Goal: Task Accomplishment & Management: Manage account settings

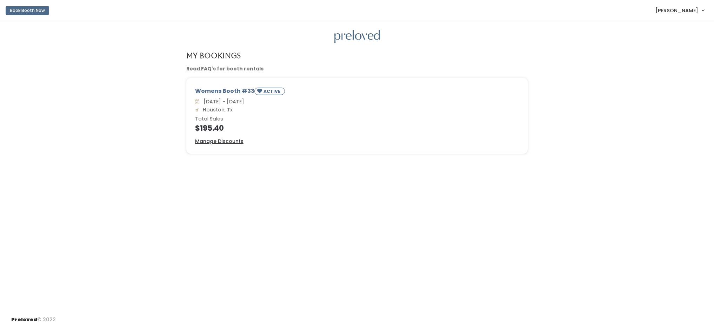
click at [699, 11] on link "[PERSON_NAME]" at bounding box center [679, 10] width 63 height 15
click at [227, 142] on u "Manage Discounts" at bounding box center [219, 141] width 48 height 7
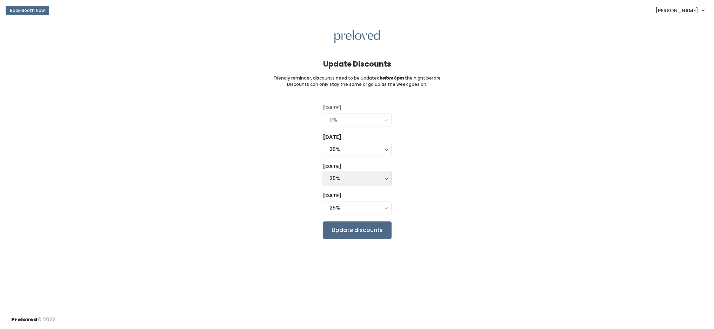
click at [386, 180] on button "25%" at bounding box center [357, 178] width 69 height 13
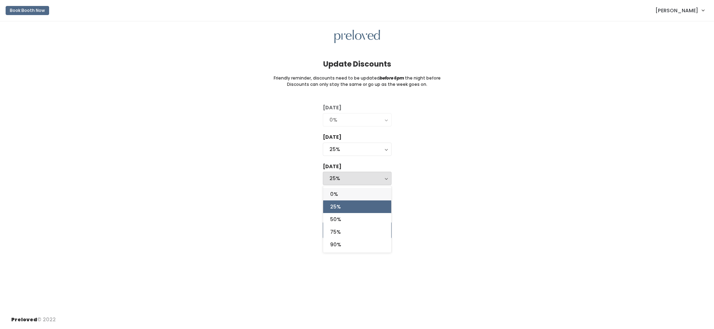
click at [338, 195] on link "0%" at bounding box center [357, 194] width 68 height 13
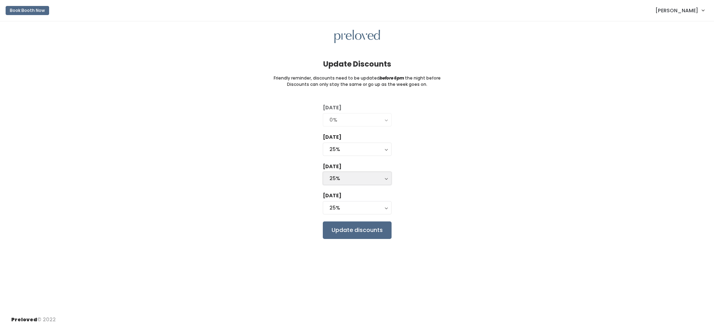
click at [385, 179] on button "25%" at bounding box center [357, 178] width 69 height 13
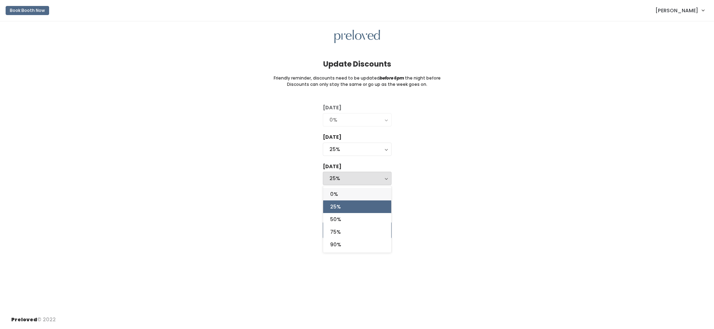
click at [342, 192] on link "0%" at bounding box center [357, 194] width 68 height 13
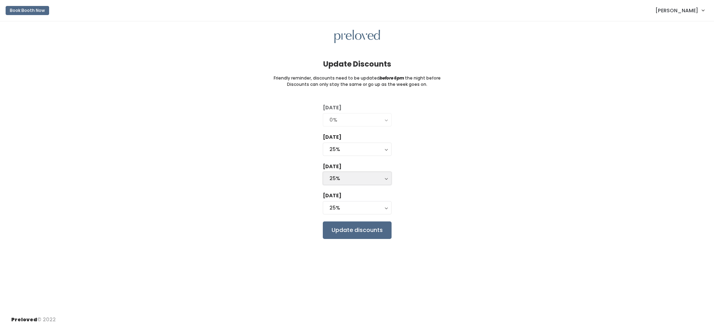
click at [385, 179] on button "25%" at bounding box center [357, 178] width 69 height 13
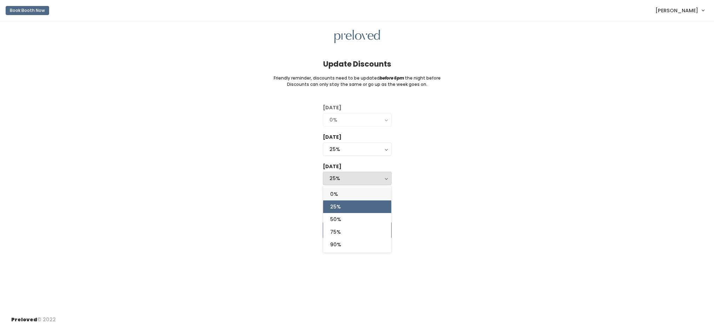
click at [336, 195] on span "0%" at bounding box center [334, 194] width 8 height 8
select select "25%"
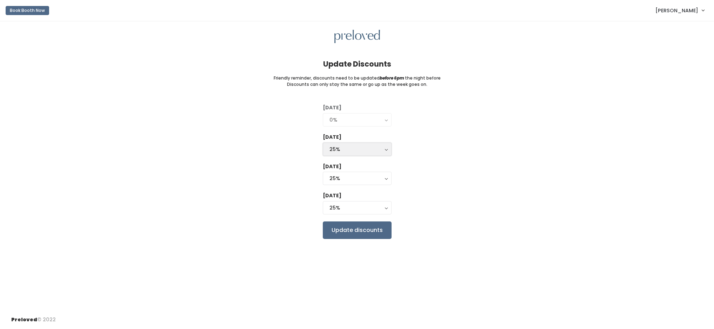
click at [385, 150] on button "25%" at bounding box center [357, 149] width 69 height 13
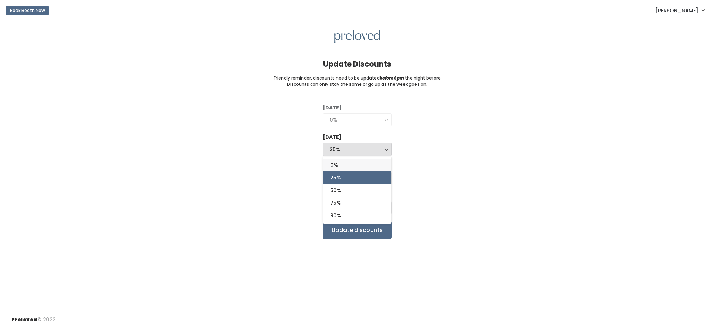
click at [349, 165] on link "0%" at bounding box center [357, 165] width 68 height 13
select select "0%"
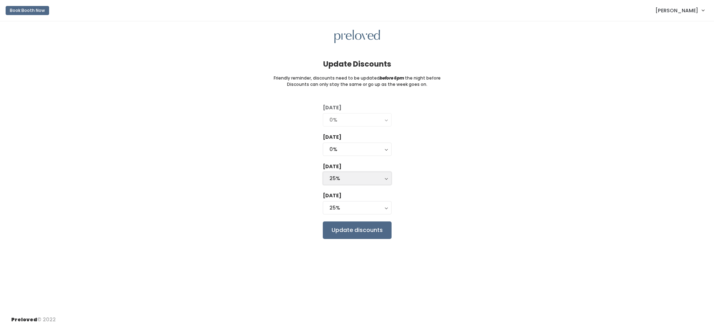
click at [385, 180] on button "25%" at bounding box center [357, 178] width 69 height 13
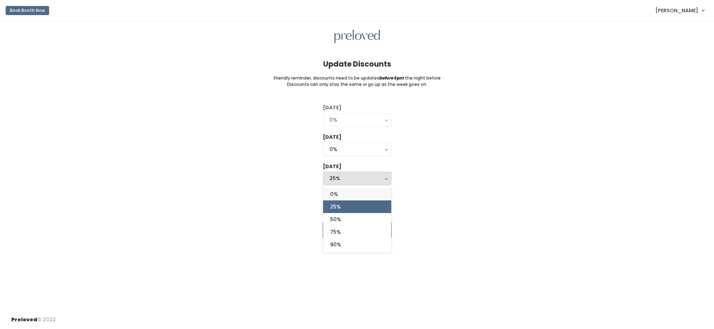
click at [349, 194] on link "0%" at bounding box center [357, 194] width 68 height 13
select select "0%"
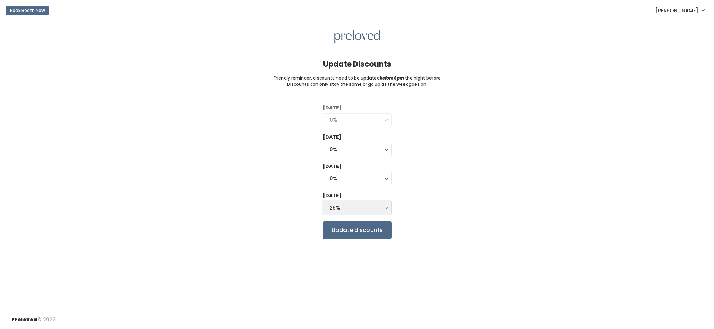
click at [386, 209] on button "25%" at bounding box center [357, 207] width 69 height 13
click at [343, 225] on link "0%" at bounding box center [357, 223] width 68 height 13
select select "0%"
click at [379, 148] on div "0%" at bounding box center [356, 150] width 55 height 8
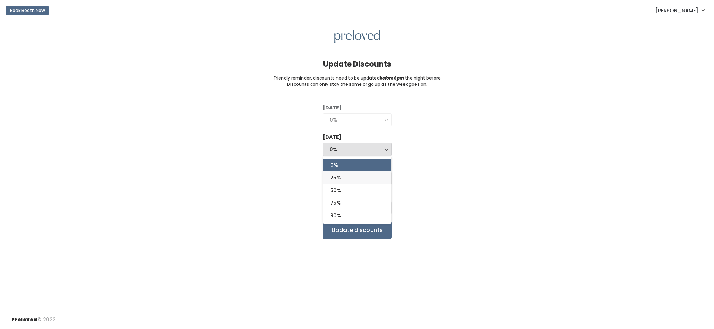
click at [347, 180] on link "25%" at bounding box center [357, 177] width 68 height 13
select select "25%"
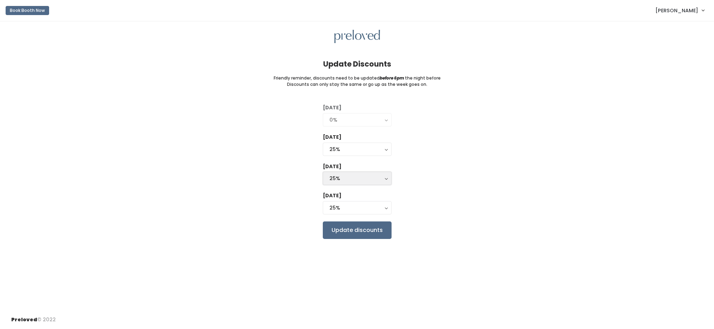
click at [383, 178] on div "25%" at bounding box center [356, 179] width 55 height 8
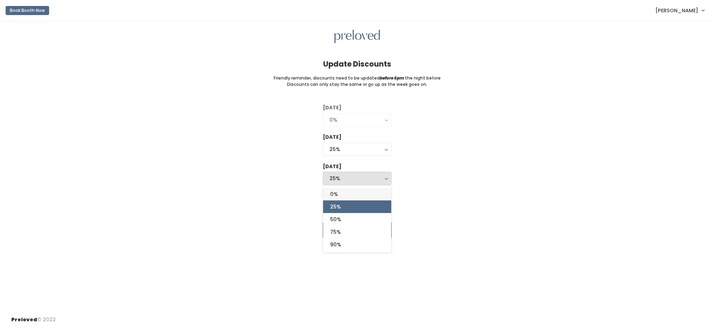
click at [337, 197] on span "0%" at bounding box center [334, 194] width 8 height 8
select select "25%"
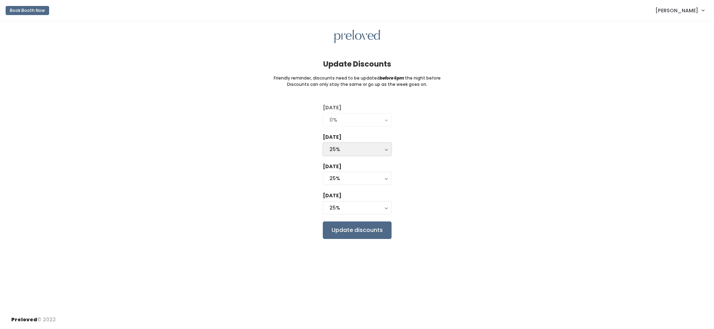
click at [384, 148] on button "25%" at bounding box center [357, 149] width 69 height 13
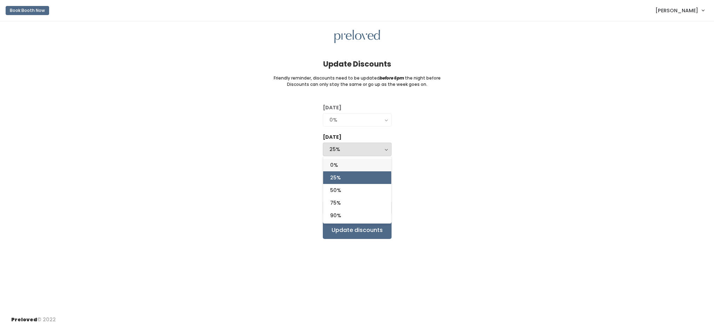
click at [349, 164] on link "0%" at bounding box center [357, 165] width 68 height 13
select select "0%"
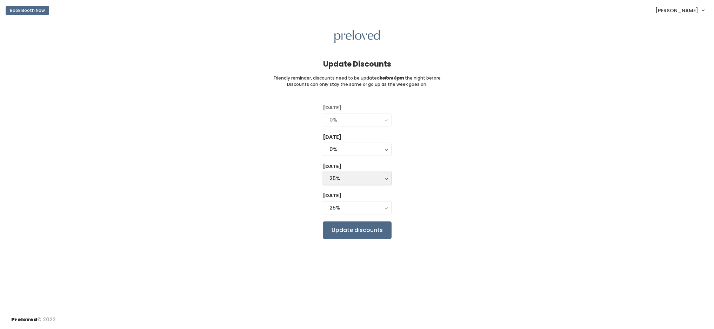
click at [376, 179] on div "25%" at bounding box center [356, 179] width 55 height 8
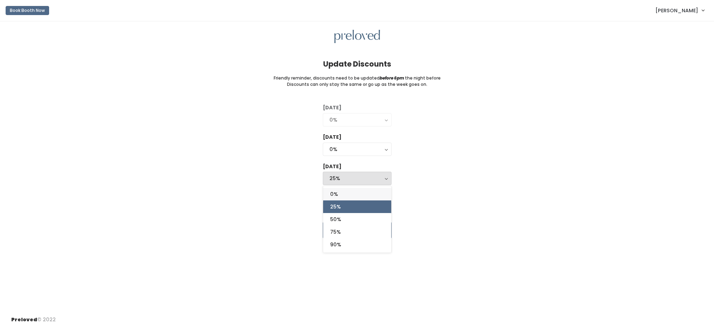
click at [338, 195] on link "0%" at bounding box center [357, 194] width 68 height 13
select select "0%"
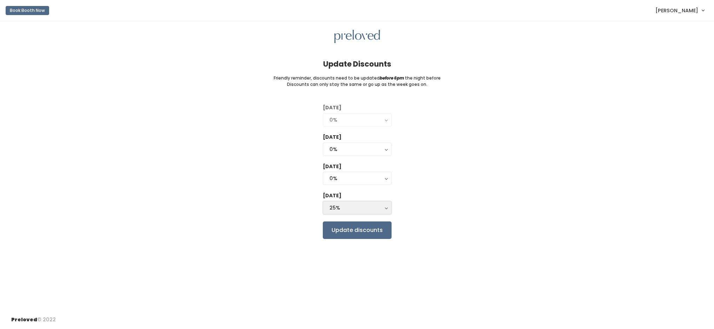
click at [386, 208] on button "25%" at bounding box center [357, 207] width 69 height 13
click at [341, 225] on link "0%" at bounding box center [357, 223] width 68 height 13
select select "0%"
click at [356, 231] on input "Update discounts" at bounding box center [357, 231] width 69 height 18
